Goal: Transaction & Acquisition: Purchase product/service

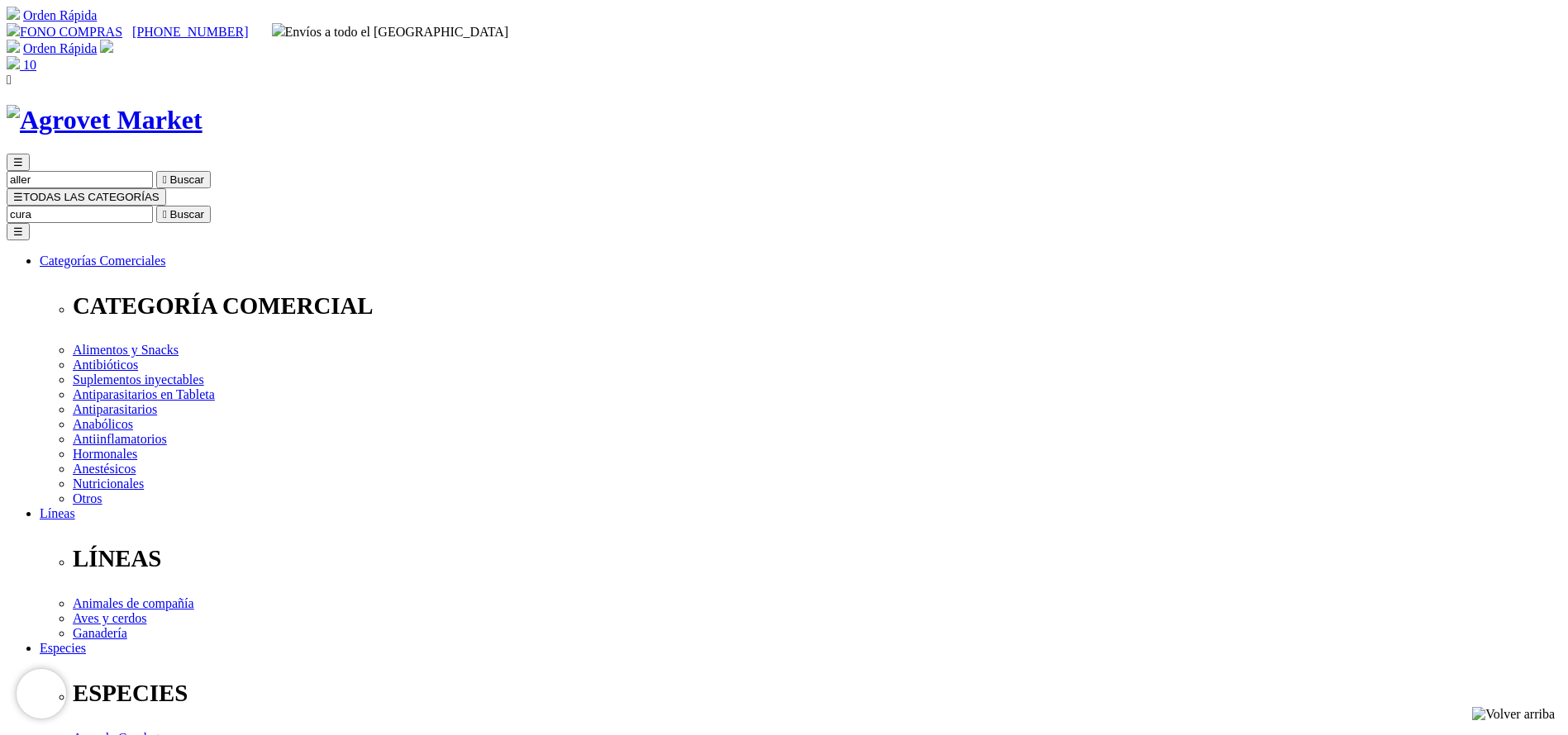
type input "cura"
click at [157, 206] on button " Buscar" at bounding box center [184, 214] width 54 height 17
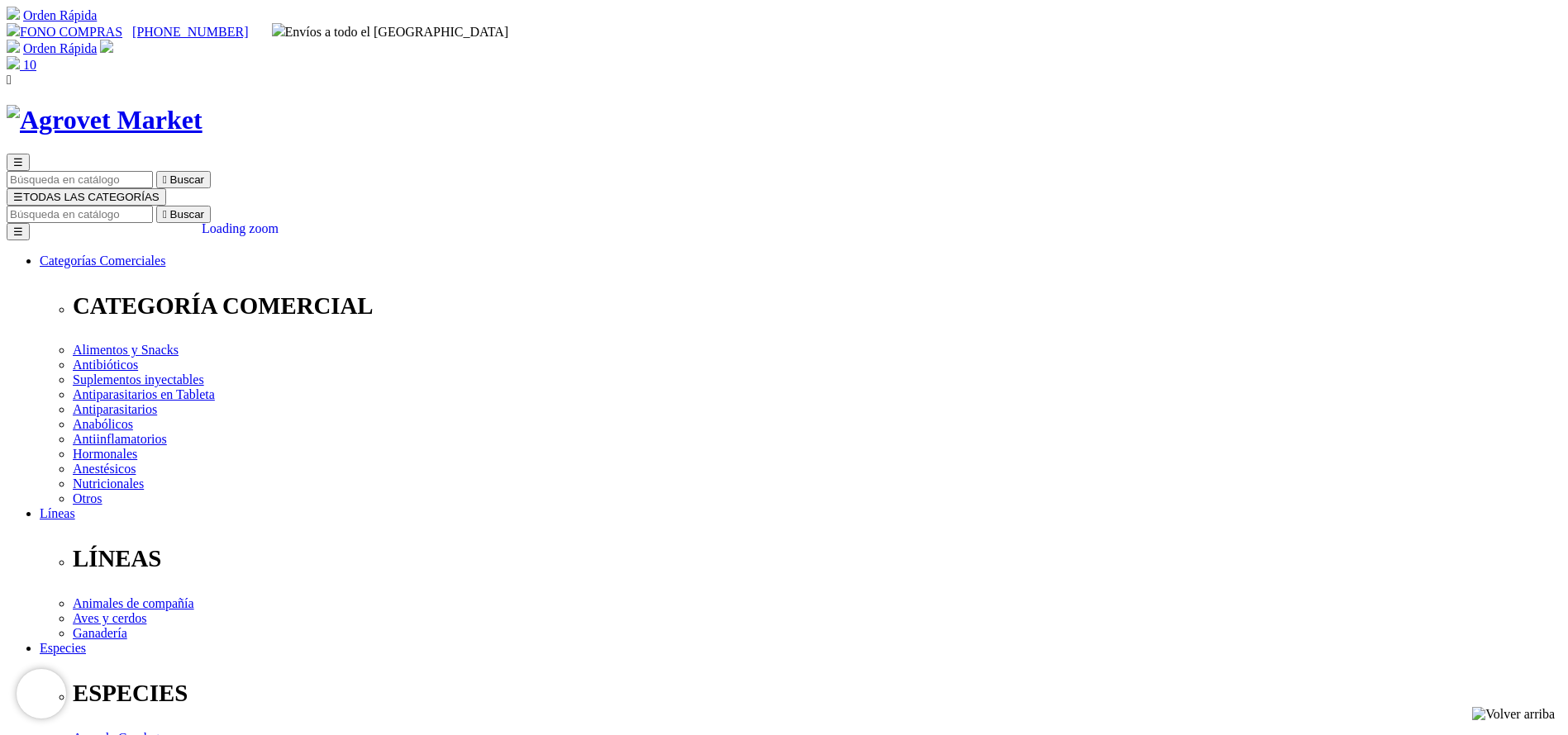
radio input "true"
select select "360"
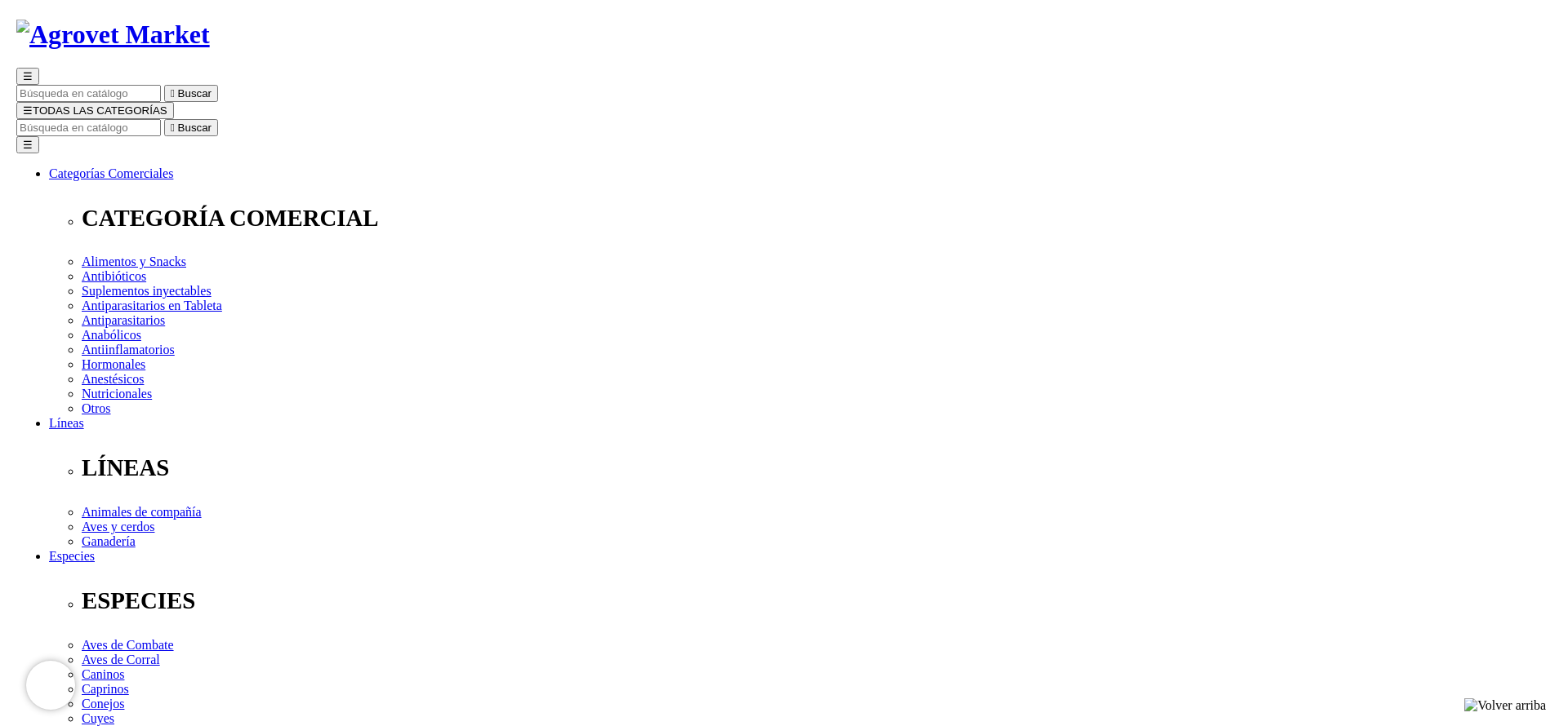
scroll to position [123, 0]
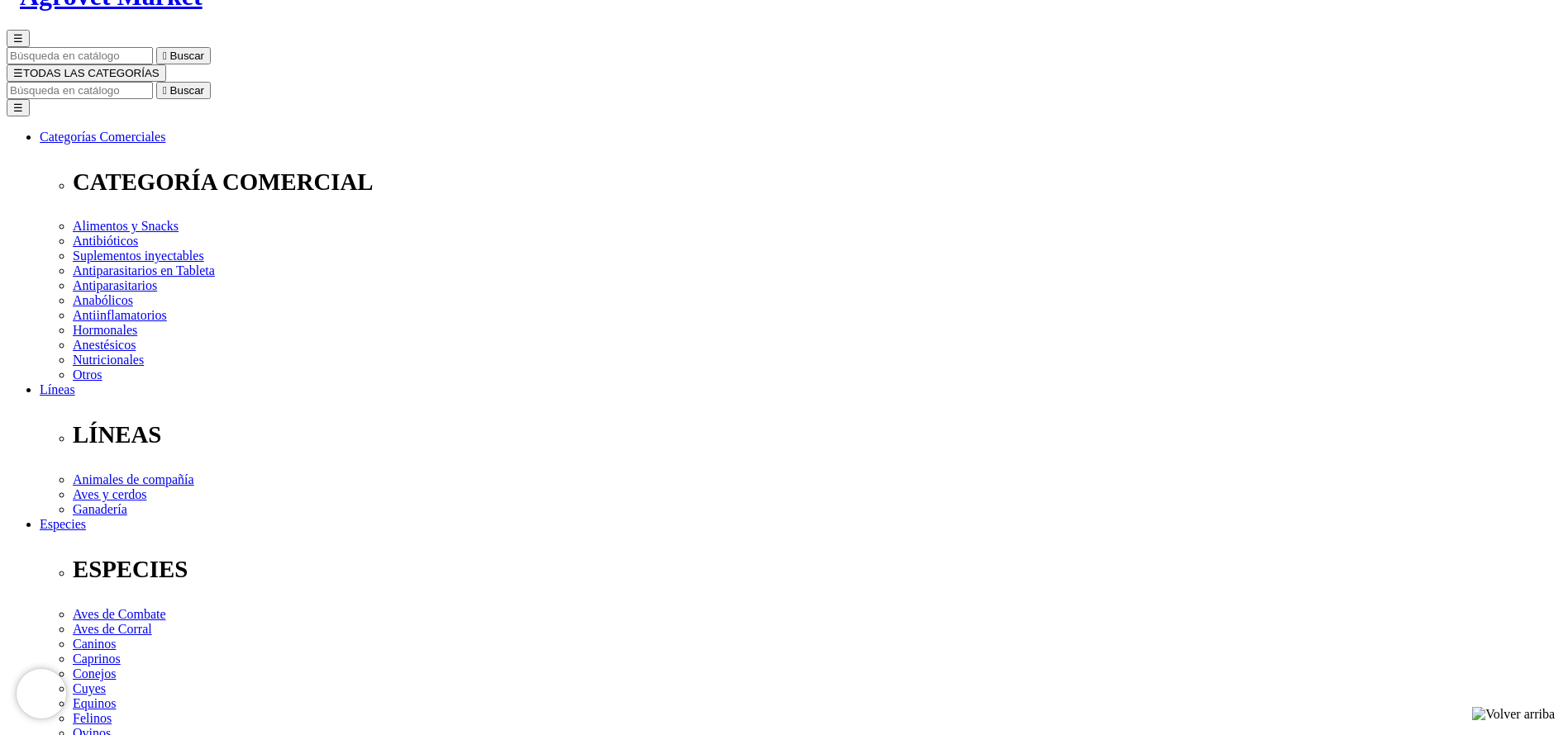
select select "360"
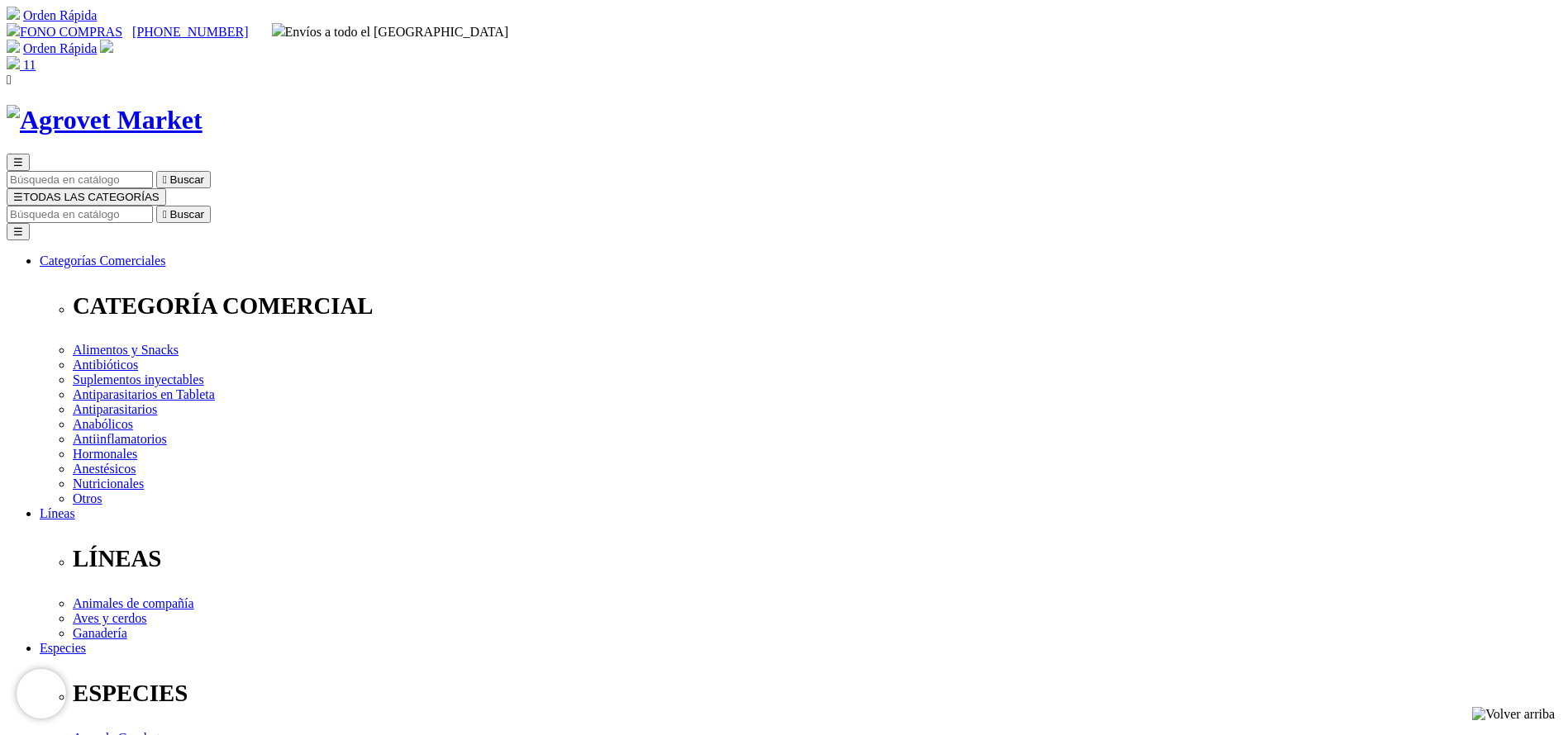
drag, startPoint x: 712, startPoint y: 529, endPoint x: 638, endPoint y: 527, distance: 74.0
type input "2"
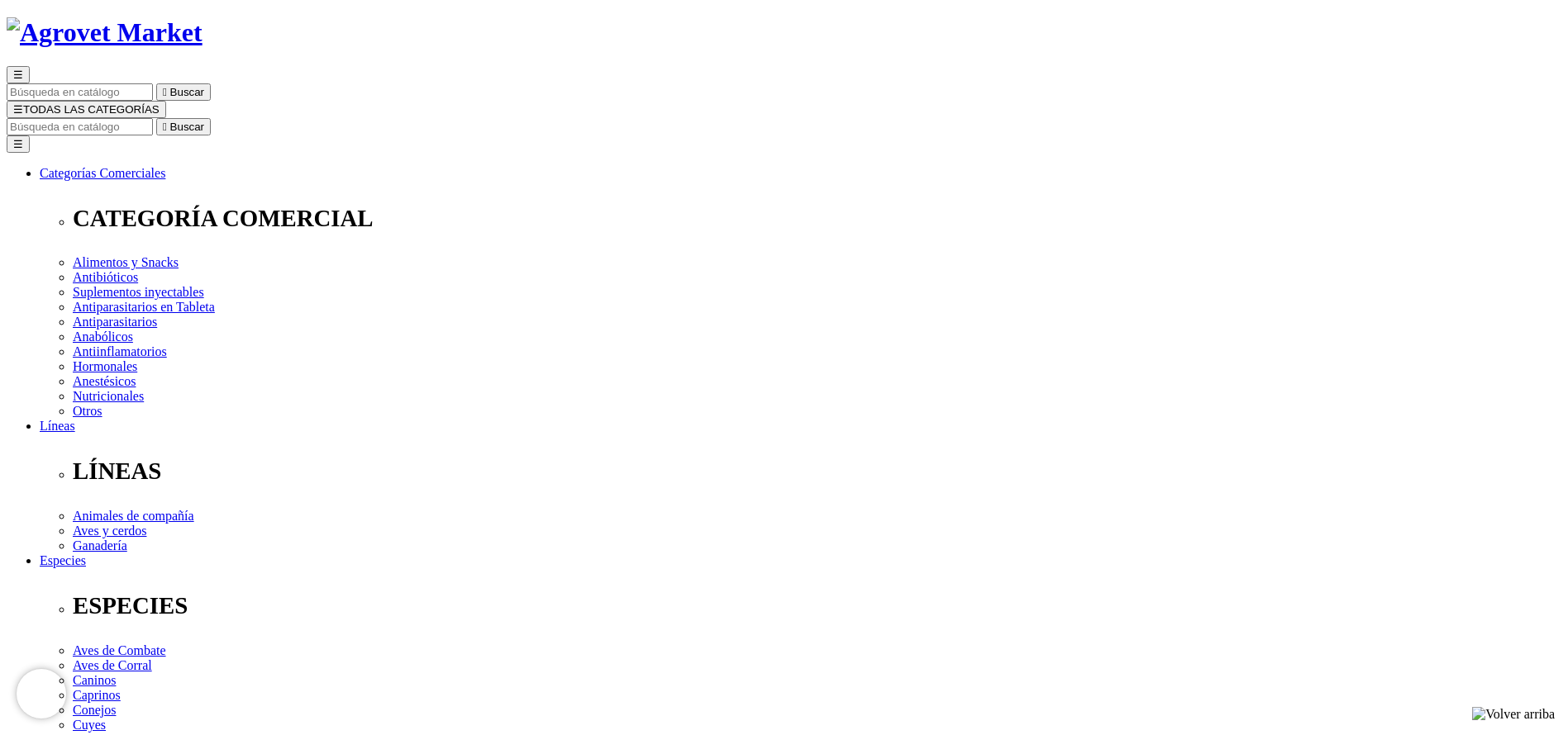
scroll to position [124, 0]
